Goal: Information Seeking & Learning: Learn about a topic

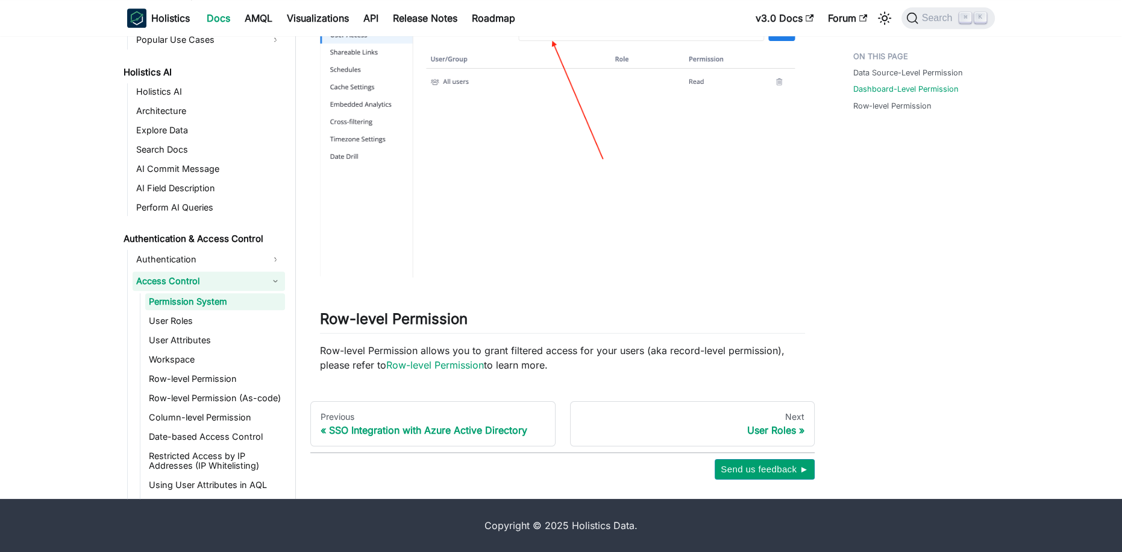
scroll to position [625, 0]
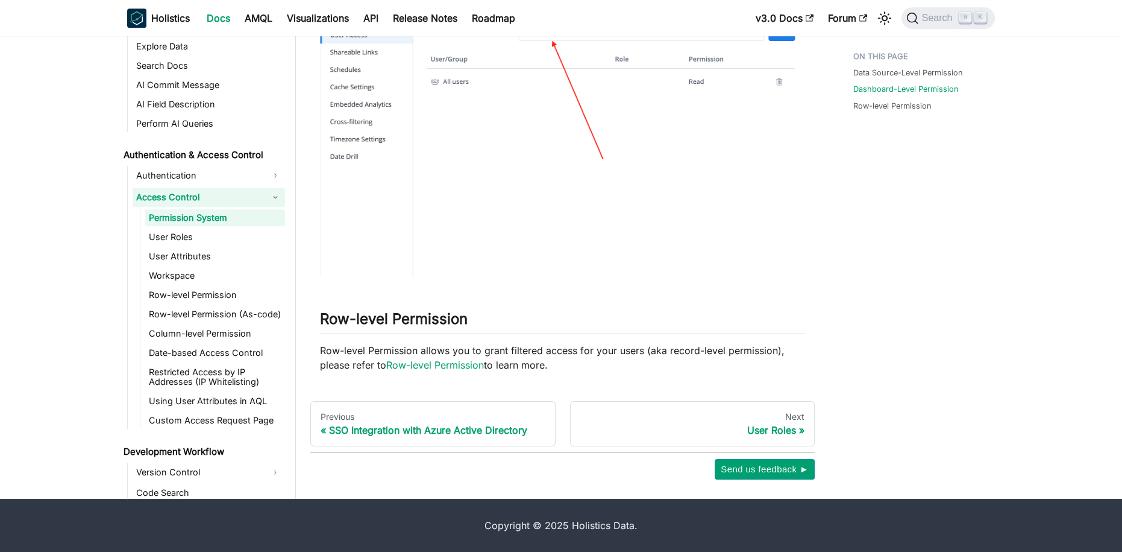
click at [180, 197] on link "Access Control" at bounding box center [209, 196] width 153 height 19
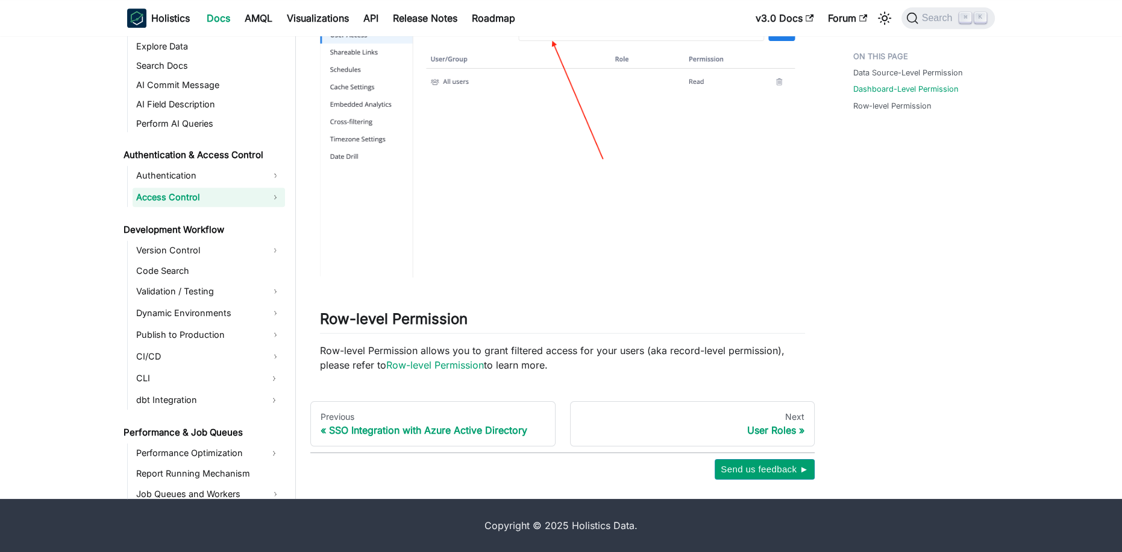
click at [180, 197] on link "Access Control" at bounding box center [209, 196] width 153 height 19
